Goal: Transaction & Acquisition: Purchase product/service

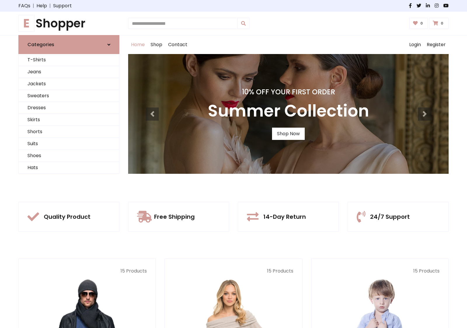
click at [234, 164] on div "10% Off Your First Order Summer Collection Shop Now" at bounding box center [288, 114] width 321 height 120
click at [288, 133] on link "Shop Now" at bounding box center [288, 134] width 33 height 12
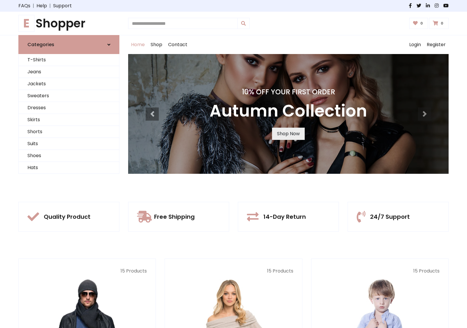
click at [288, 133] on link "Shop Now" at bounding box center [288, 134] width 33 height 12
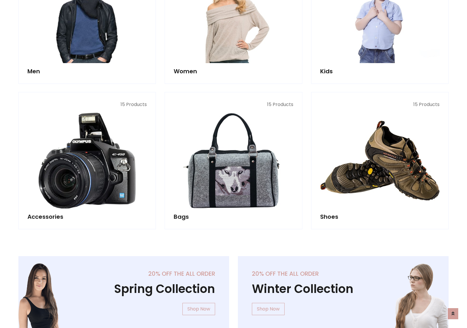
scroll to position [582, 0]
